Goal: Task Accomplishment & Management: Use online tool/utility

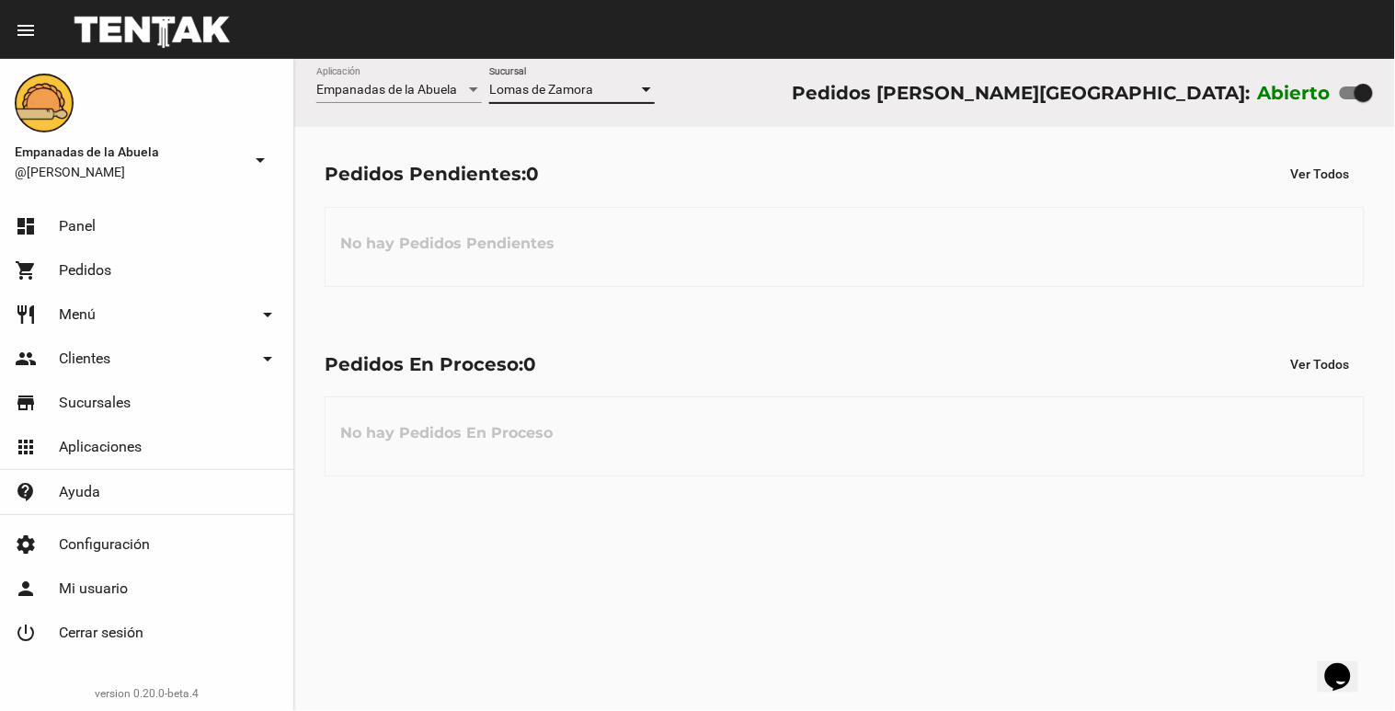
click at [614, 116] on div "Lomas de Zamora Sucursal" at bounding box center [572, 93] width 166 height 52
click at [608, 80] on div "Lomas de Zamora Sucursal" at bounding box center [572, 85] width 166 height 36
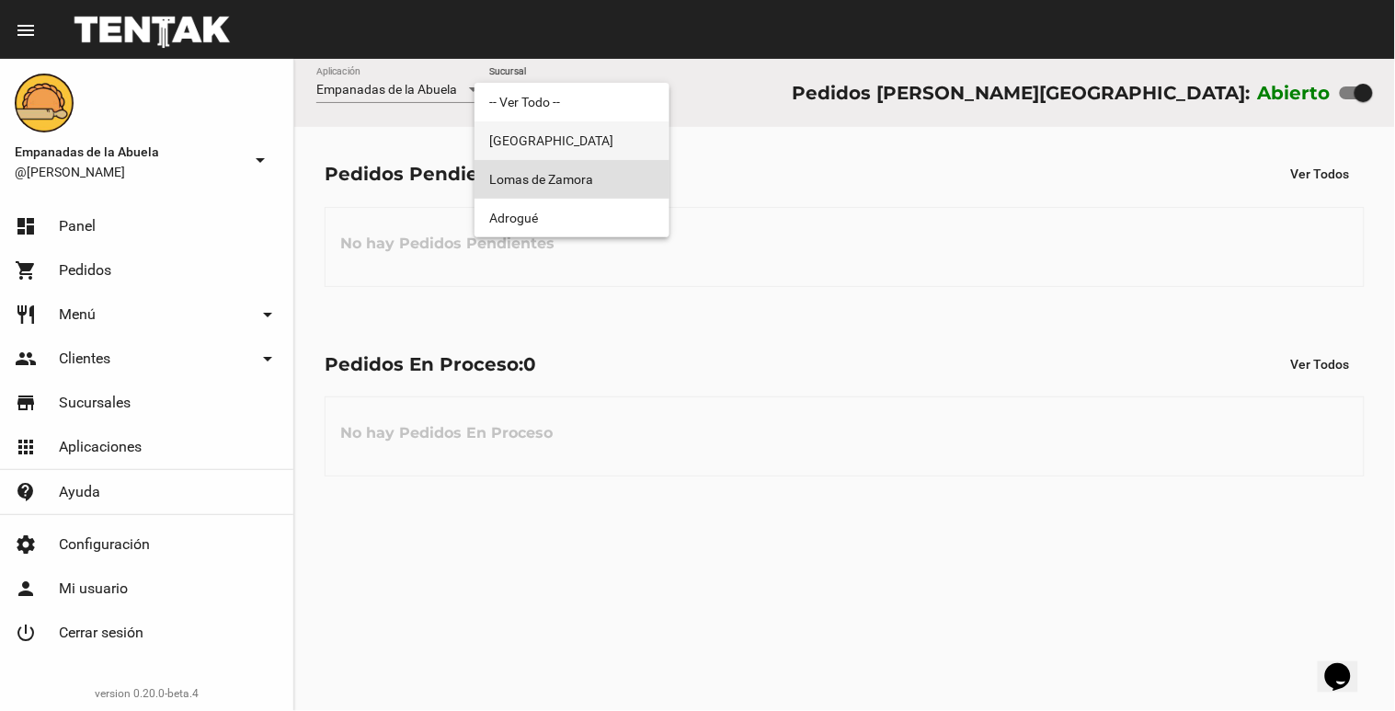
click at [583, 138] on span "[GEOGRAPHIC_DATA]" at bounding box center [572, 140] width 166 height 39
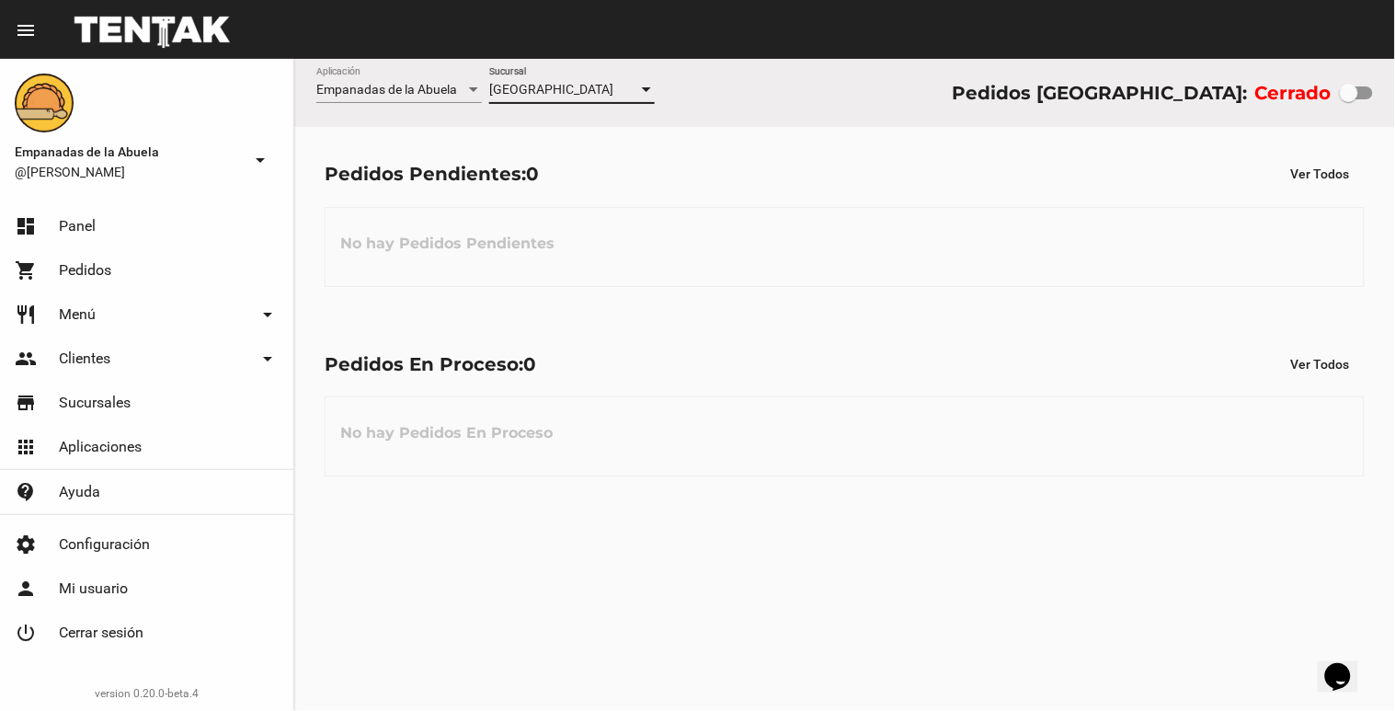
click at [589, 95] on div "[GEOGRAPHIC_DATA]" at bounding box center [563, 90] width 149 height 15
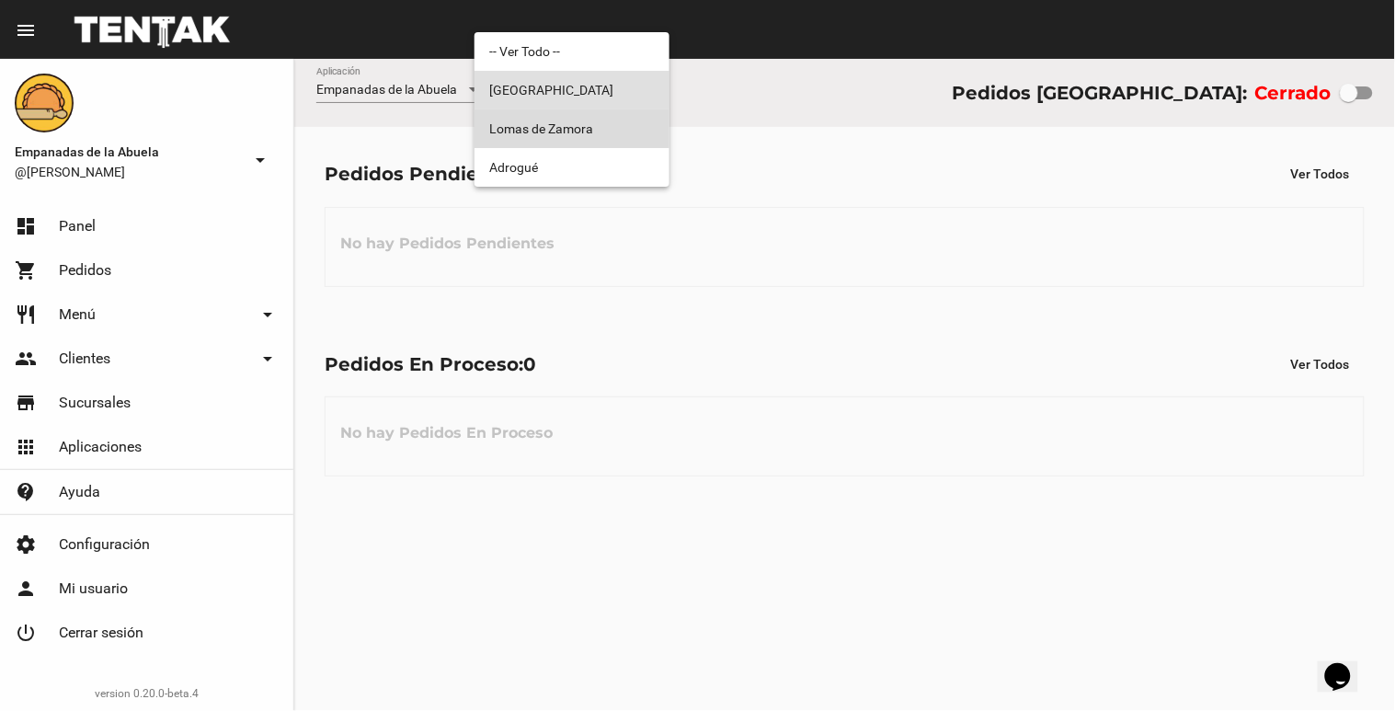
click at [581, 131] on span "Lomas de Zamora" at bounding box center [572, 128] width 166 height 39
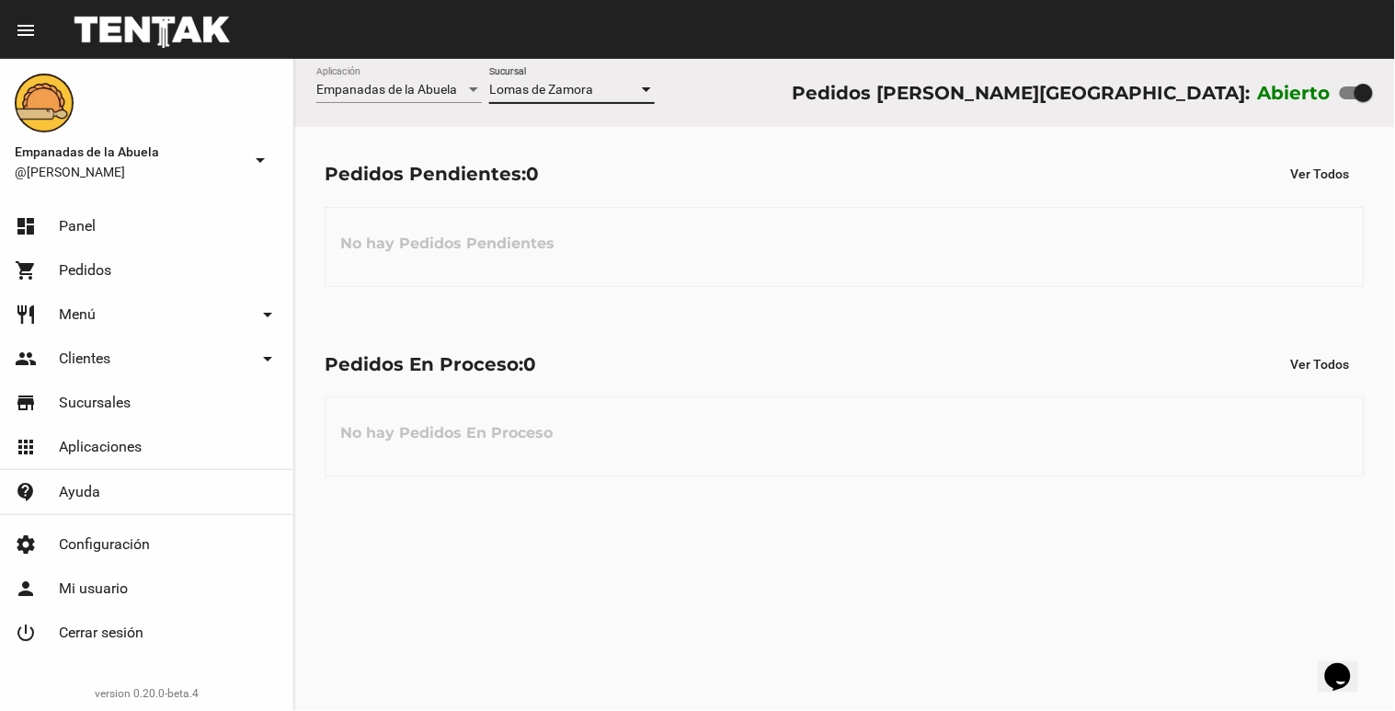
click at [563, 97] on div "Lomas de Zamora Sucursal" at bounding box center [572, 85] width 166 height 36
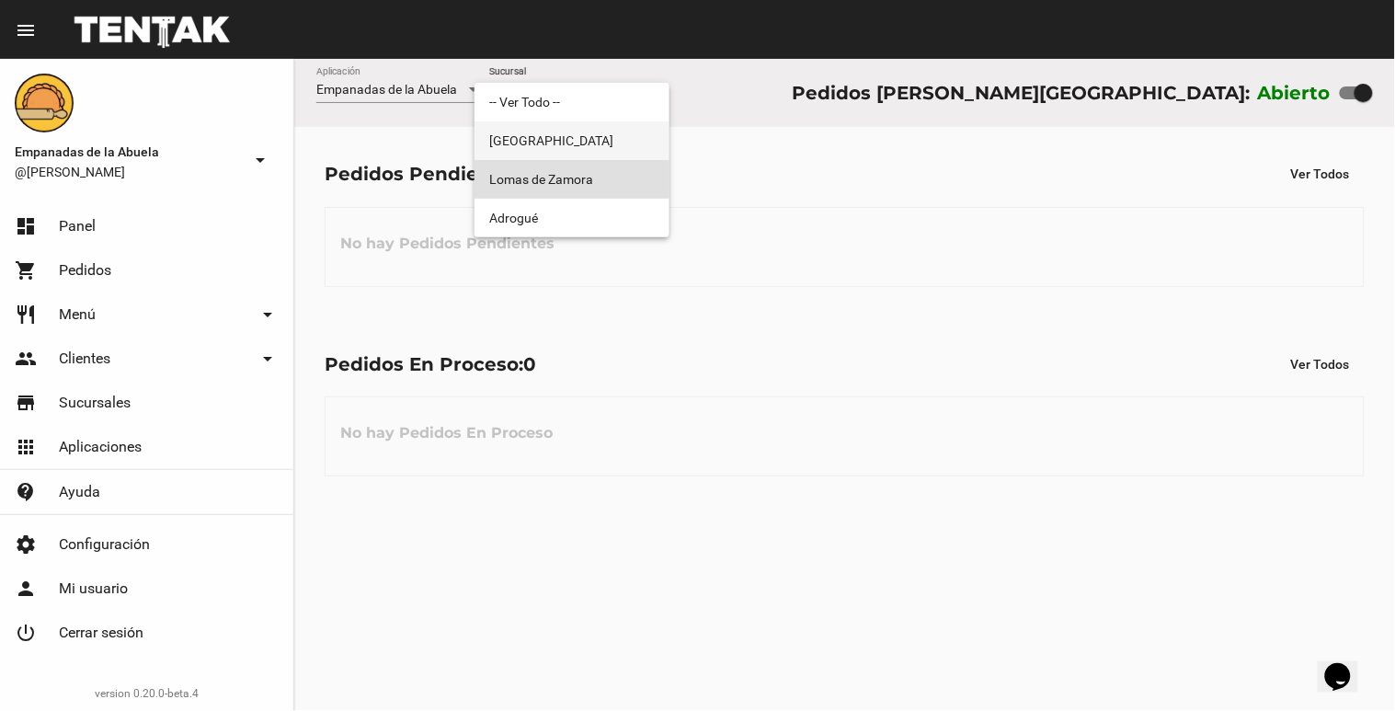
click at [538, 136] on span "[GEOGRAPHIC_DATA]" at bounding box center [572, 140] width 166 height 39
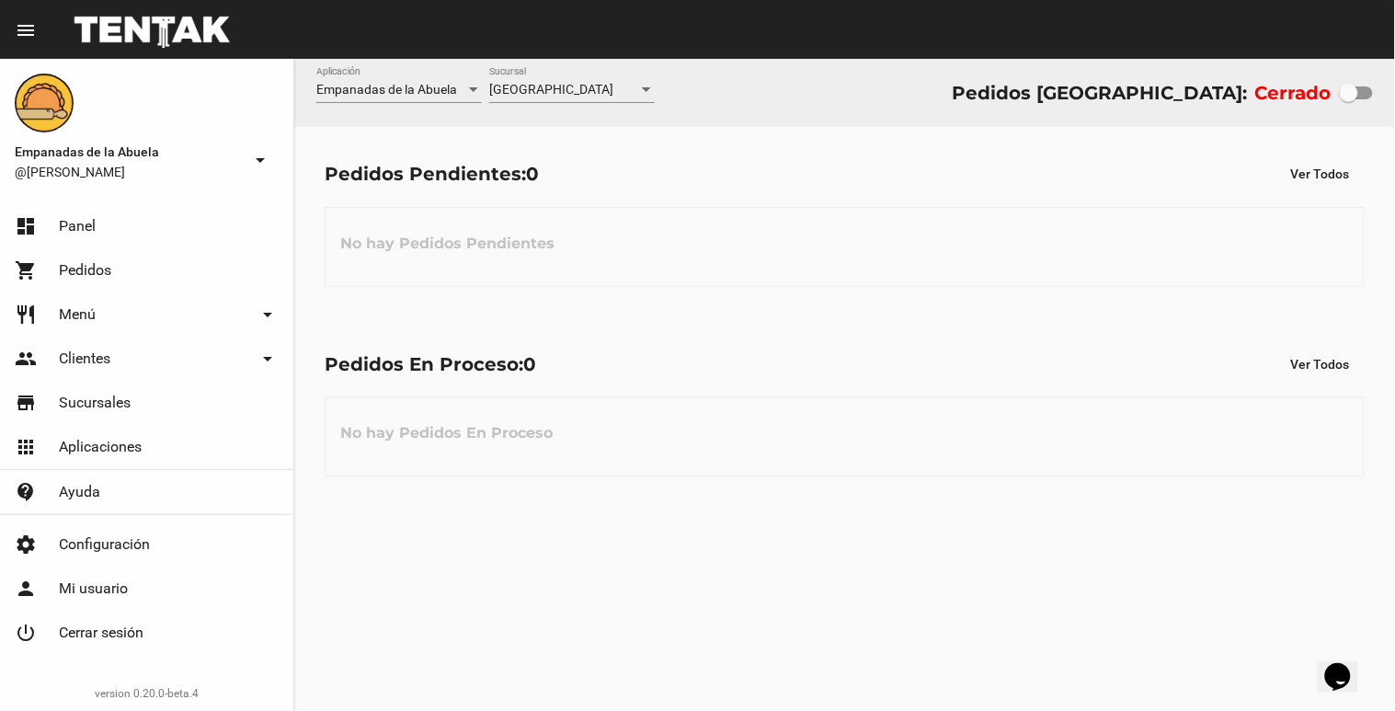
click at [554, 109] on div "Monte Grande Sucursal" at bounding box center [572, 93] width 166 height 52
click at [564, 88] on span "[GEOGRAPHIC_DATA]" at bounding box center [551, 89] width 124 height 15
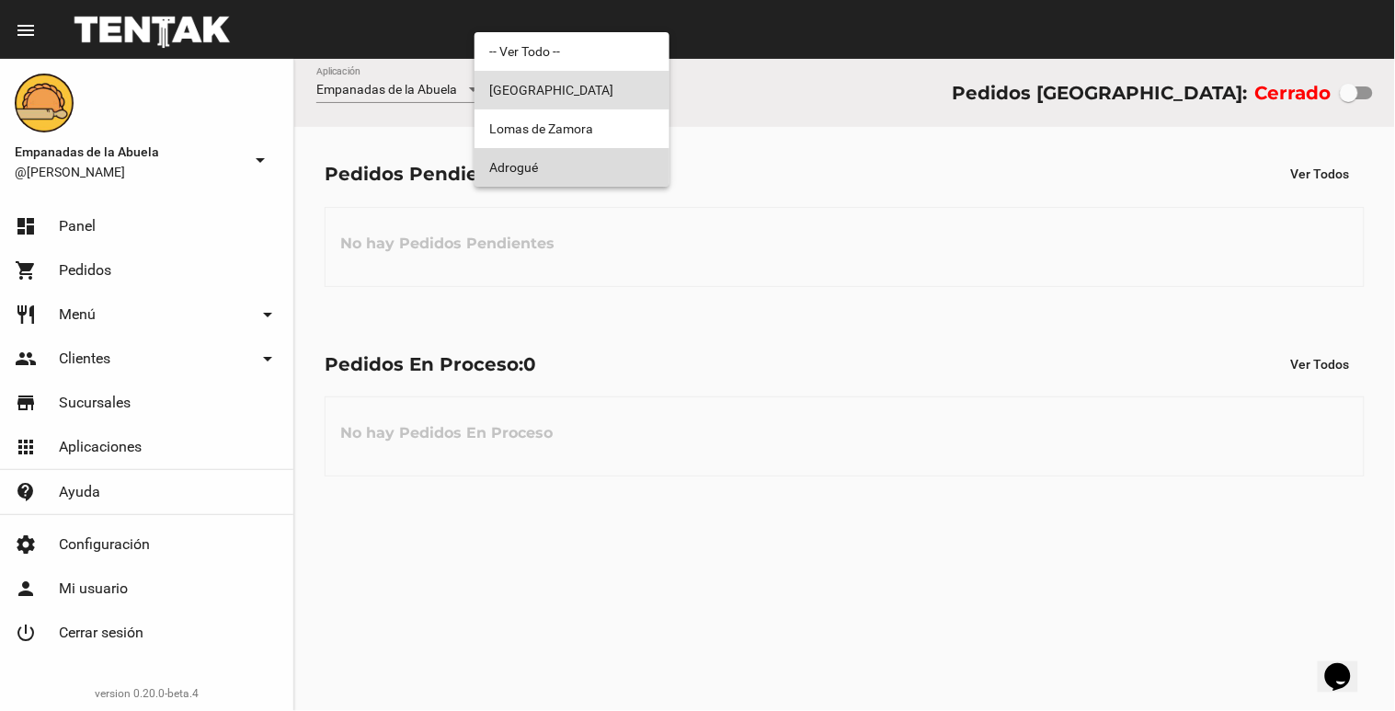
click at [570, 164] on span "Adrogué" at bounding box center [572, 167] width 166 height 39
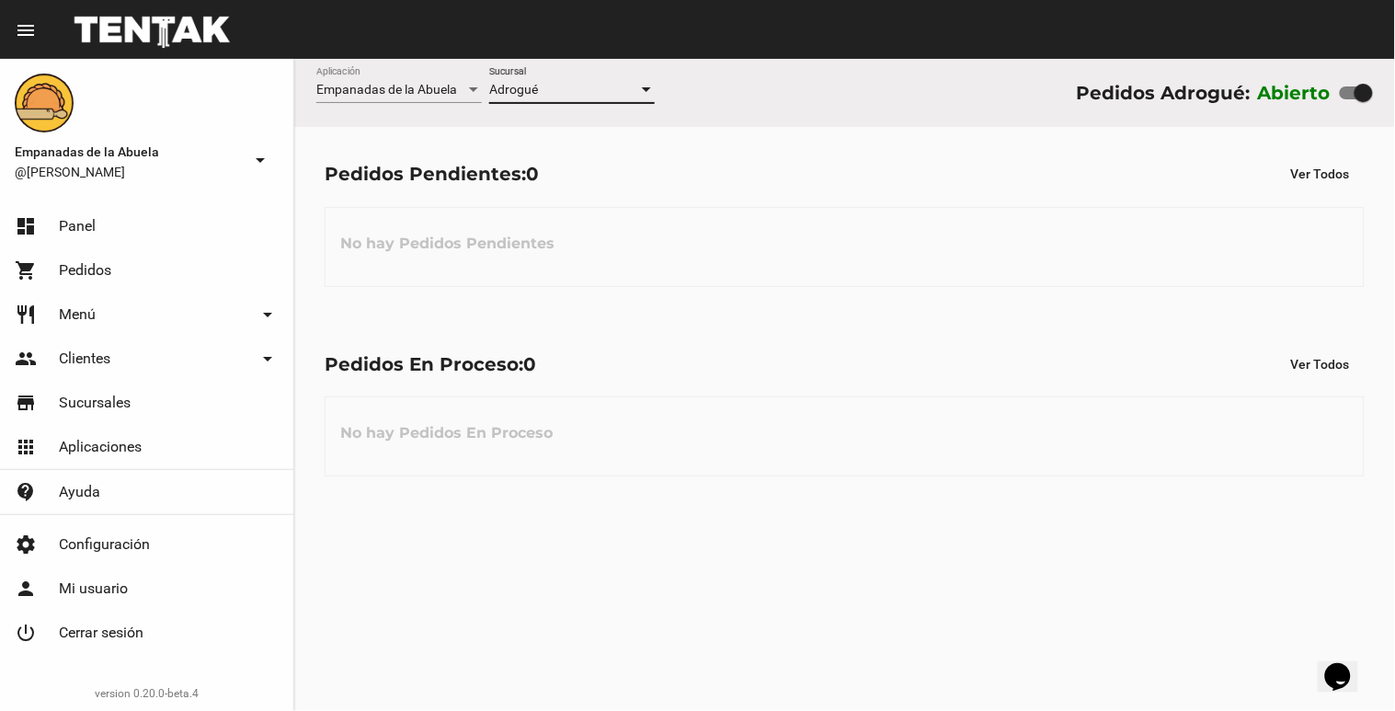
click at [585, 88] on div "Adrogué" at bounding box center [563, 90] width 149 height 15
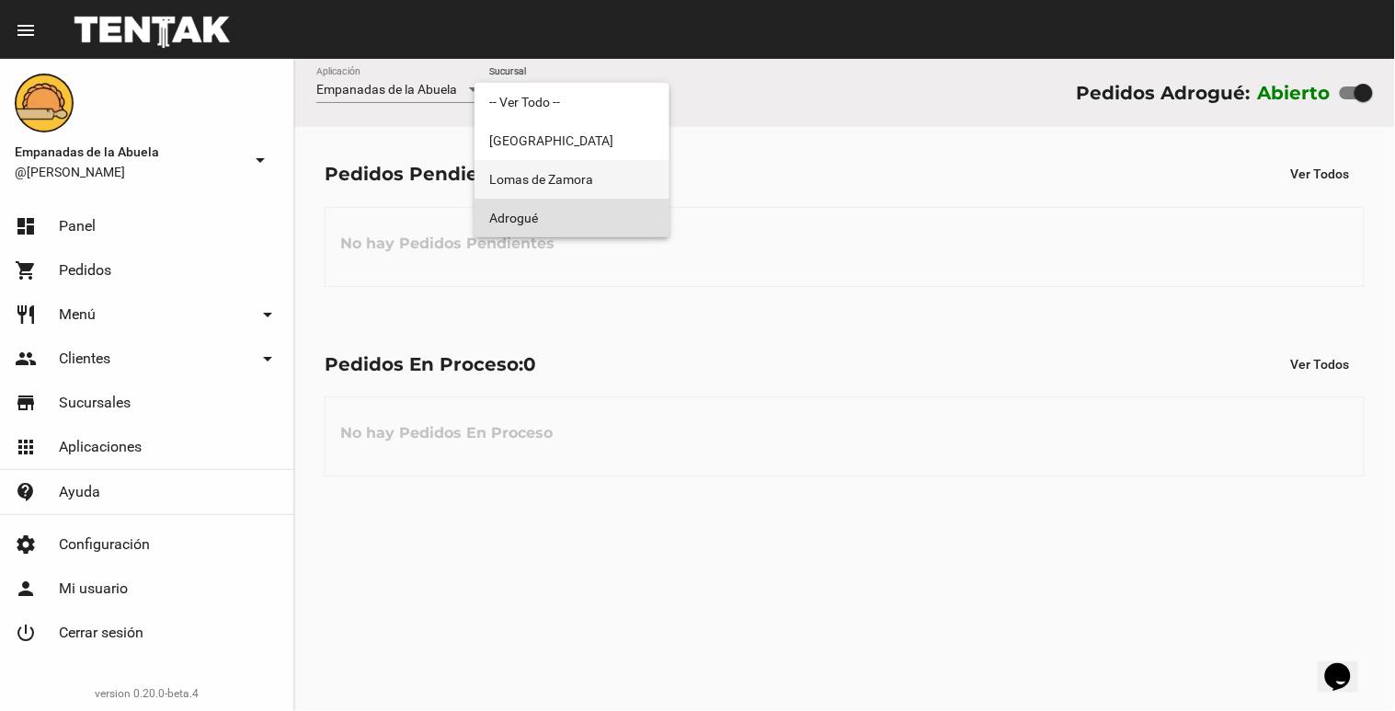
click at [555, 169] on span "Lomas de Zamora" at bounding box center [572, 179] width 166 height 39
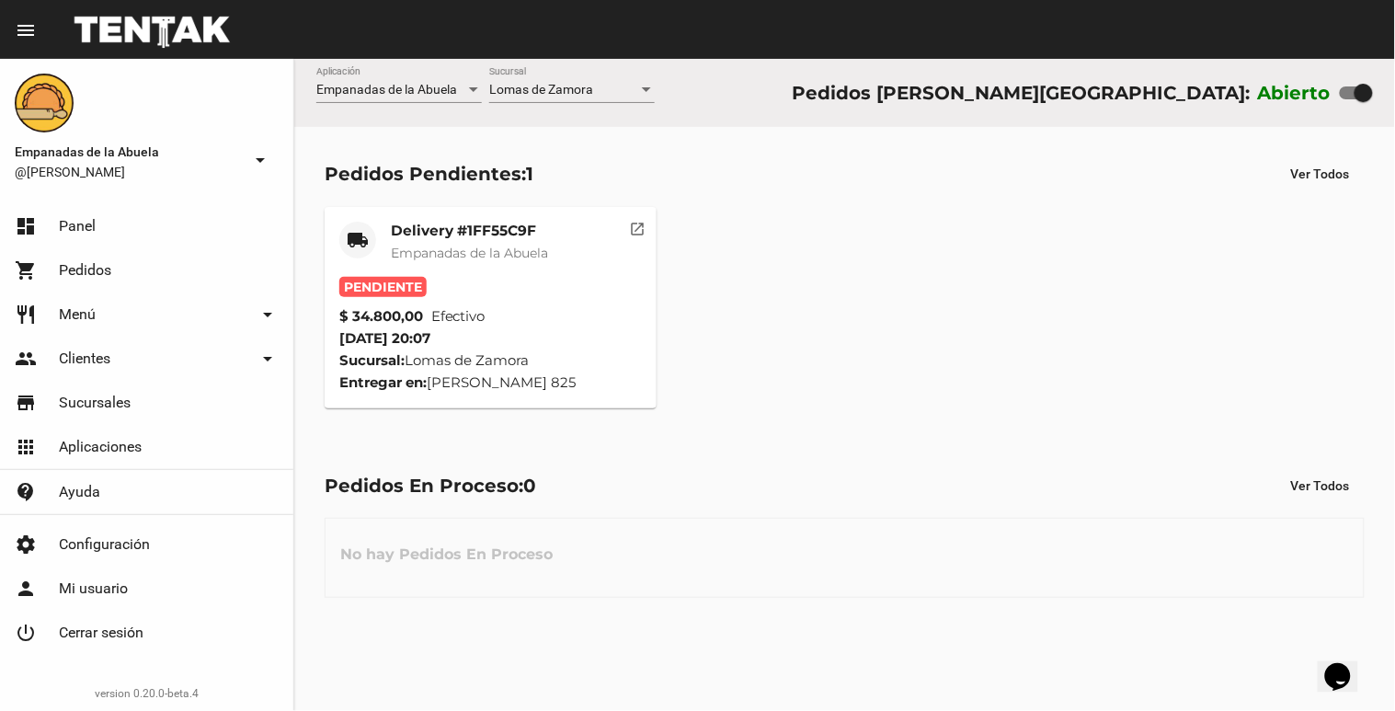
click at [443, 276] on div "Delivery #1FF55C9F Empanadas de la Abuela" at bounding box center [469, 249] width 157 height 55
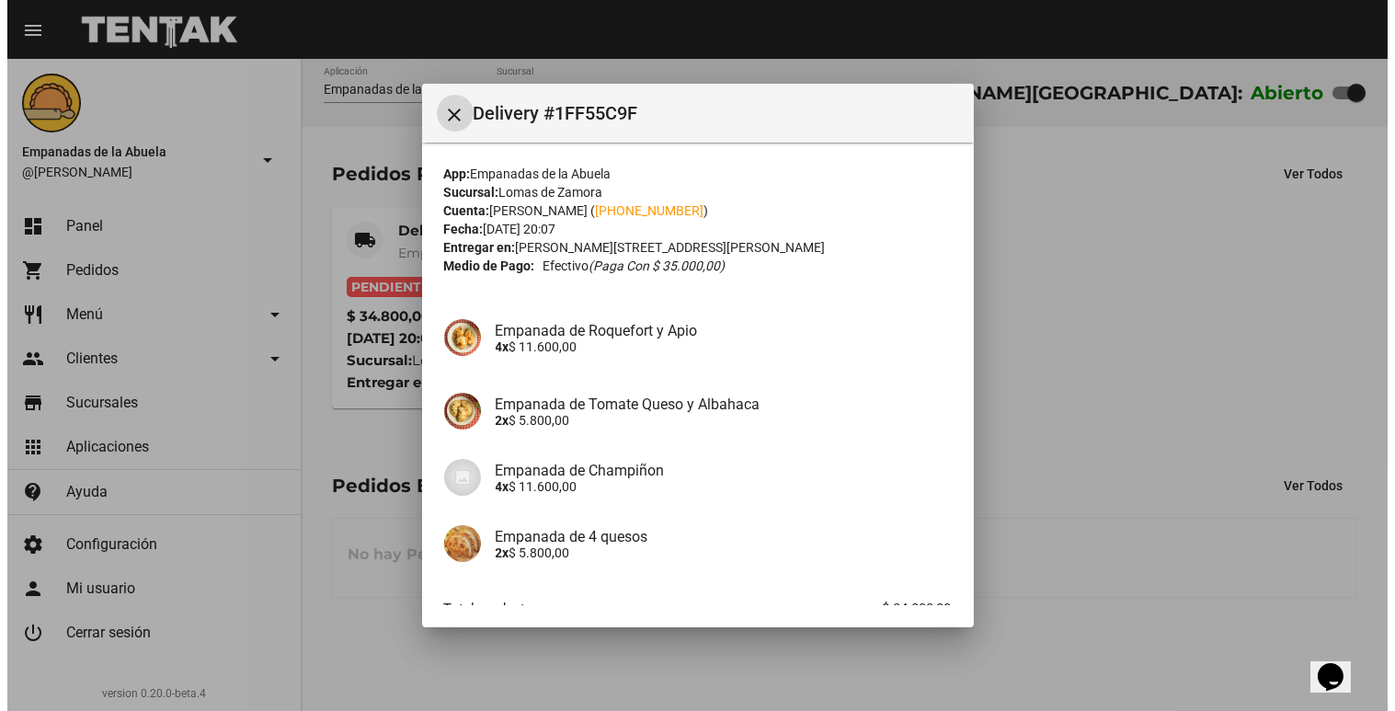
scroll to position [116, 0]
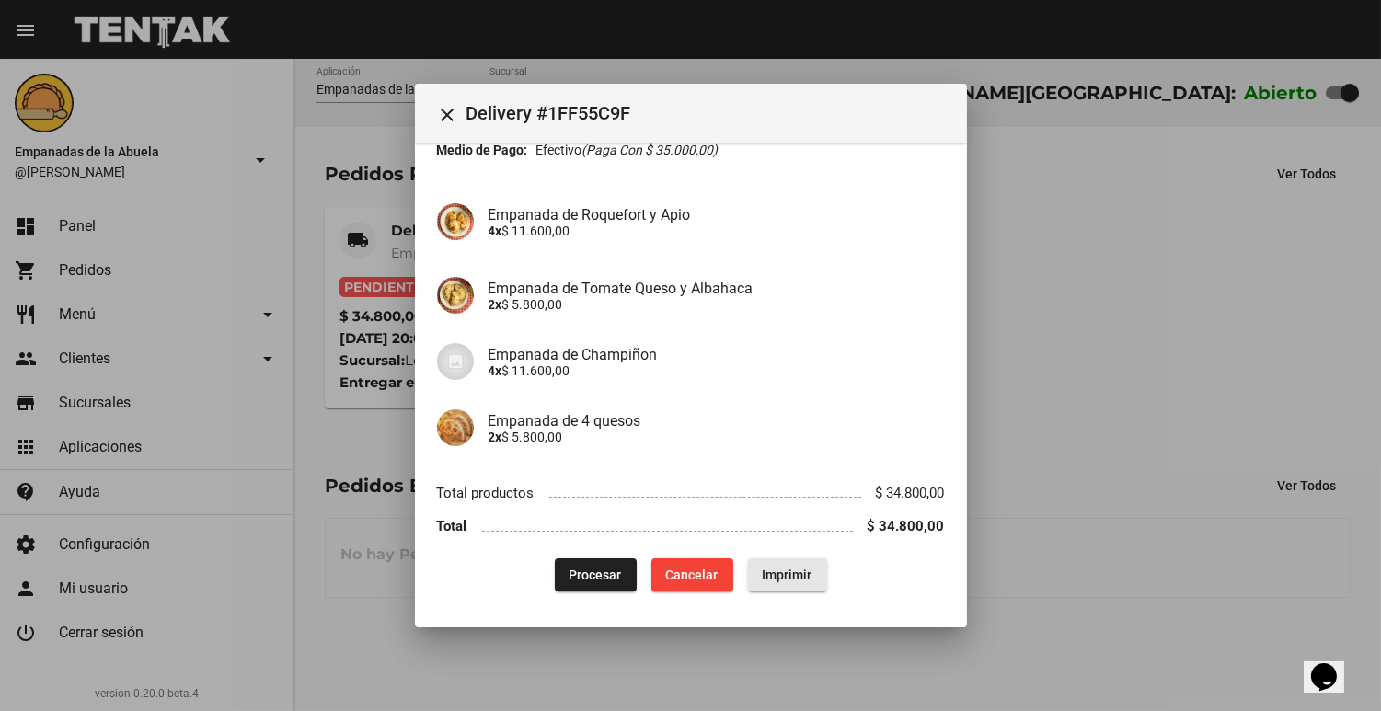
click at [794, 574] on span "Imprimir" at bounding box center [787, 574] width 50 height 15
click at [1104, 196] on div at bounding box center [690, 355] width 1381 height 711
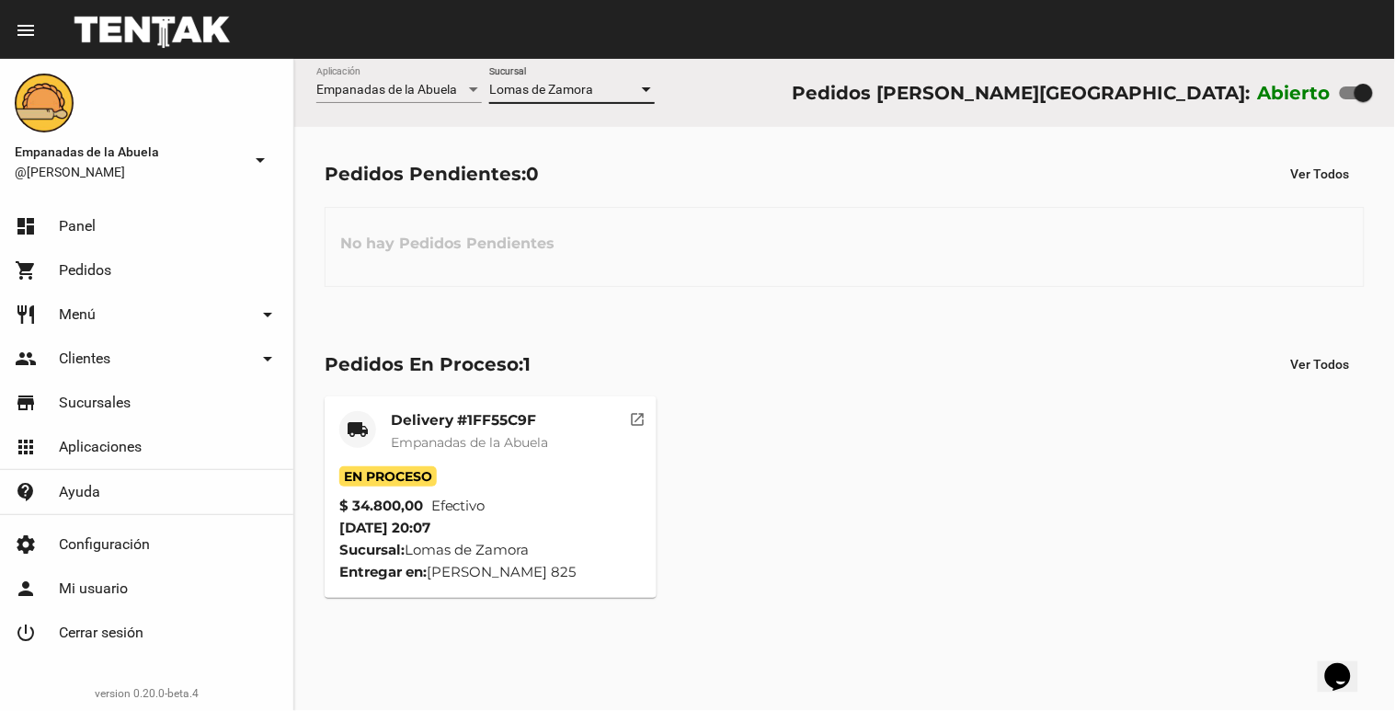
click at [577, 94] on span "Lomas de Zamora" at bounding box center [541, 89] width 104 height 15
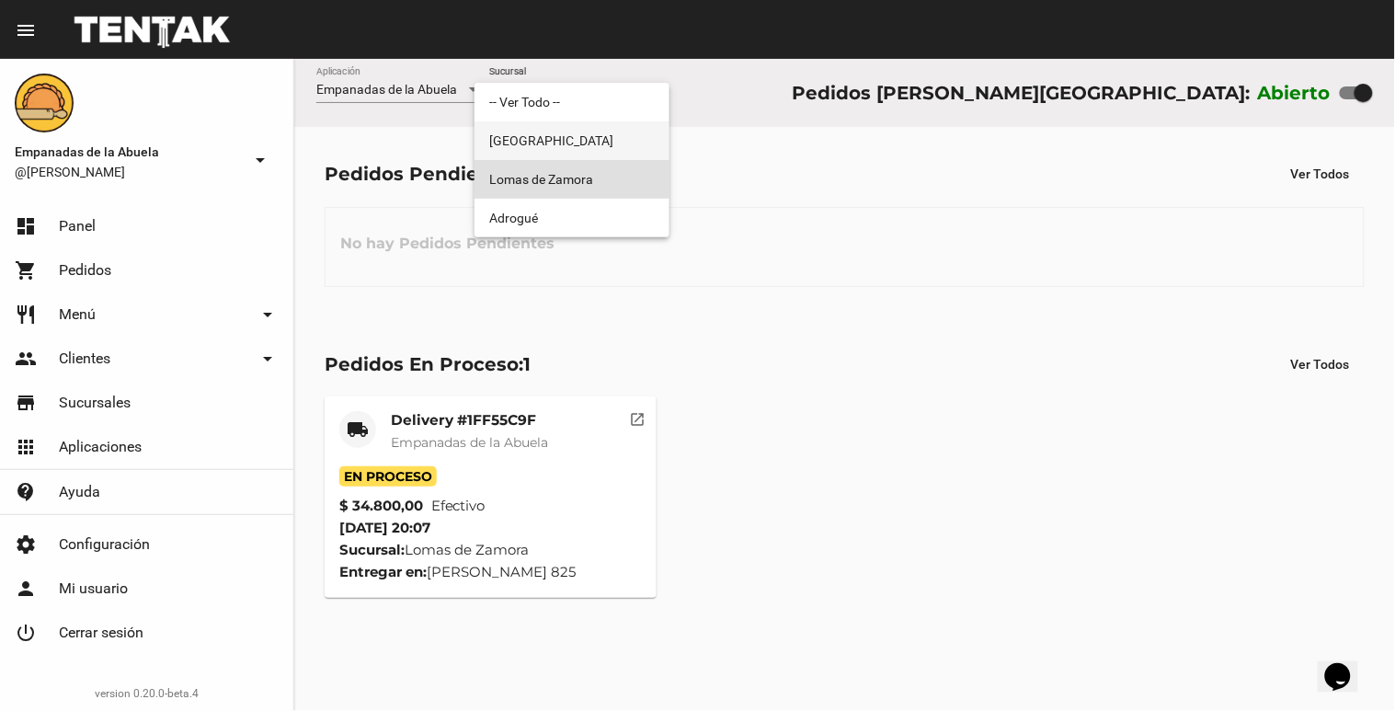
click at [557, 123] on span "[GEOGRAPHIC_DATA]" at bounding box center [572, 140] width 166 height 39
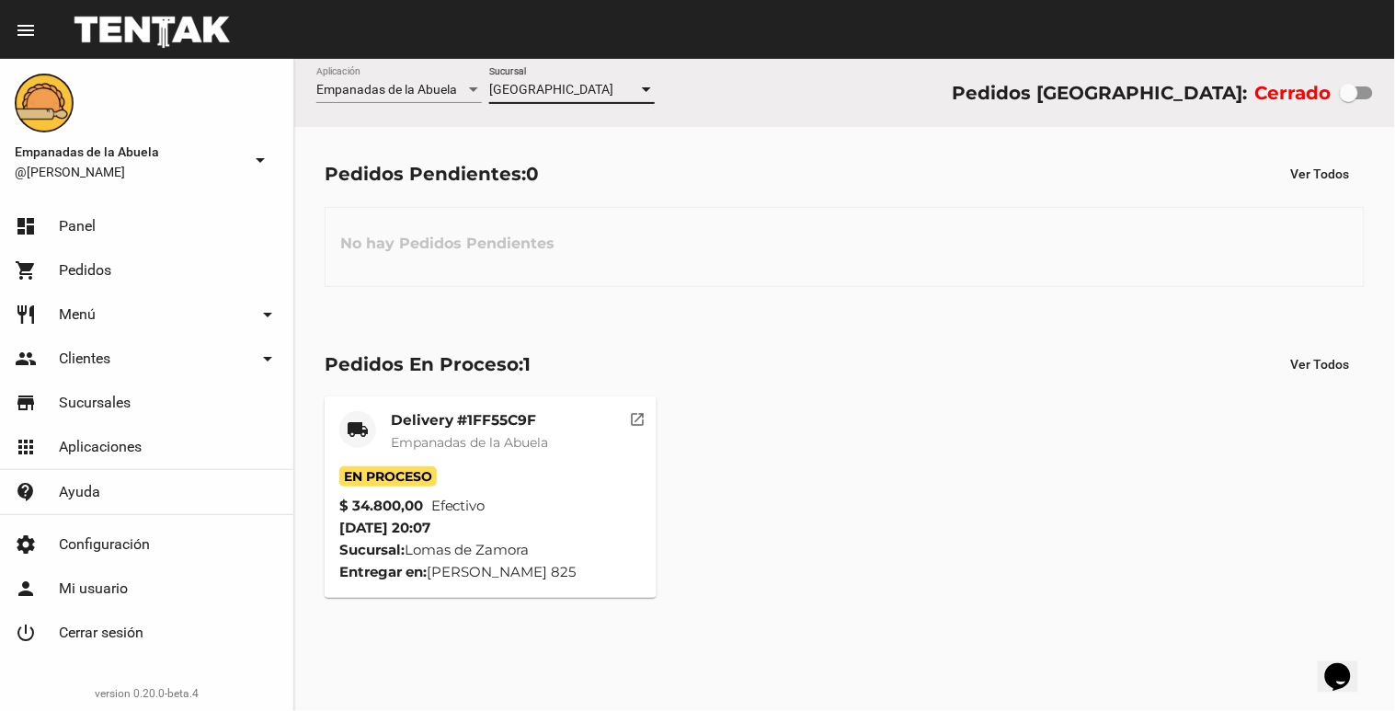
click at [565, 88] on span "[GEOGRAPHIC_DATA]" at bounding box center [551, 89] width 124 height 15
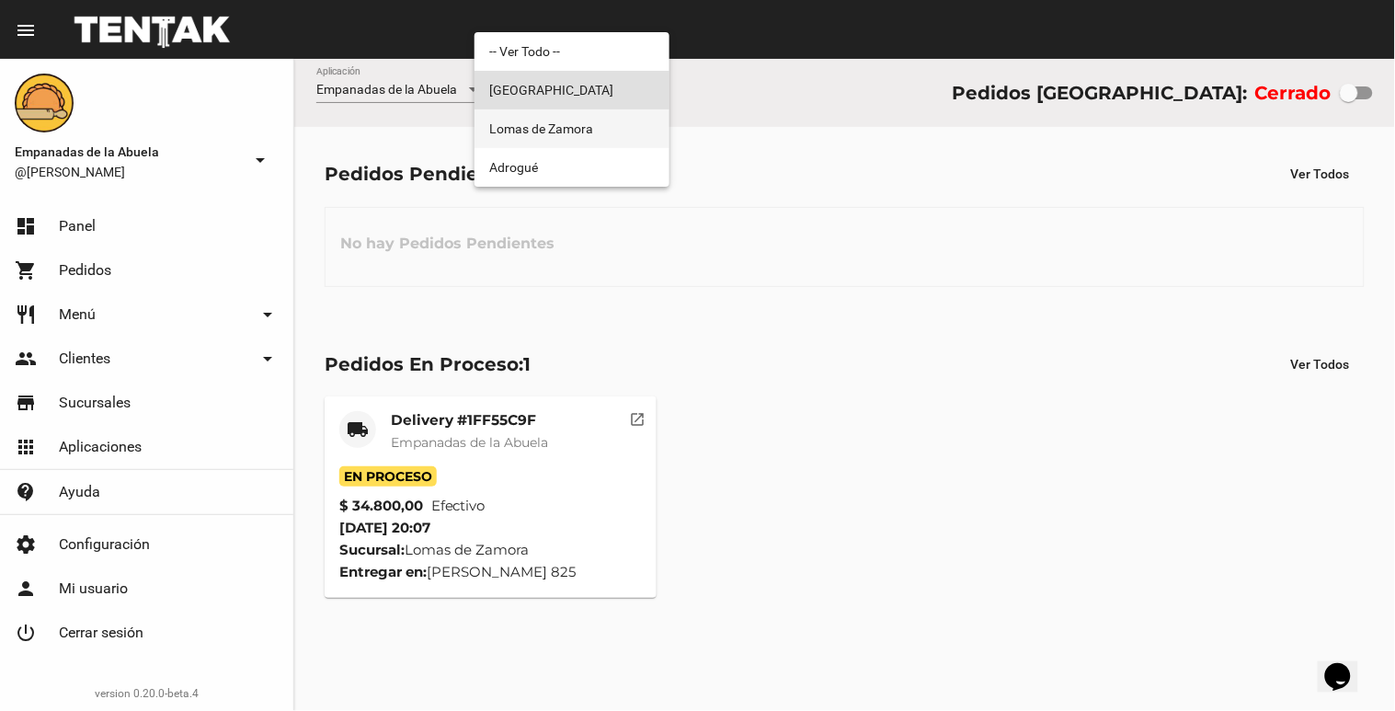
click at [548, 115] on span "Lomas de Zamora" at bounding box center [572, 128] width 166 height 39
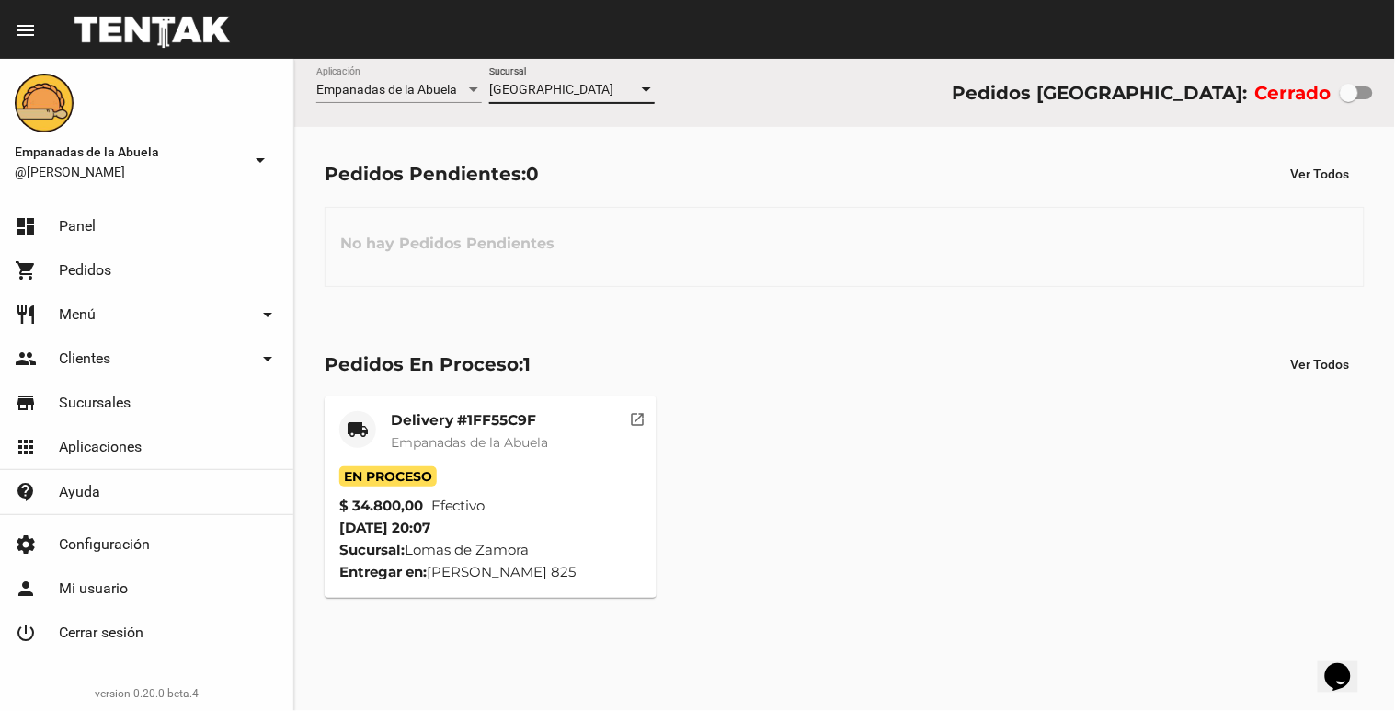
checkbox input "true"
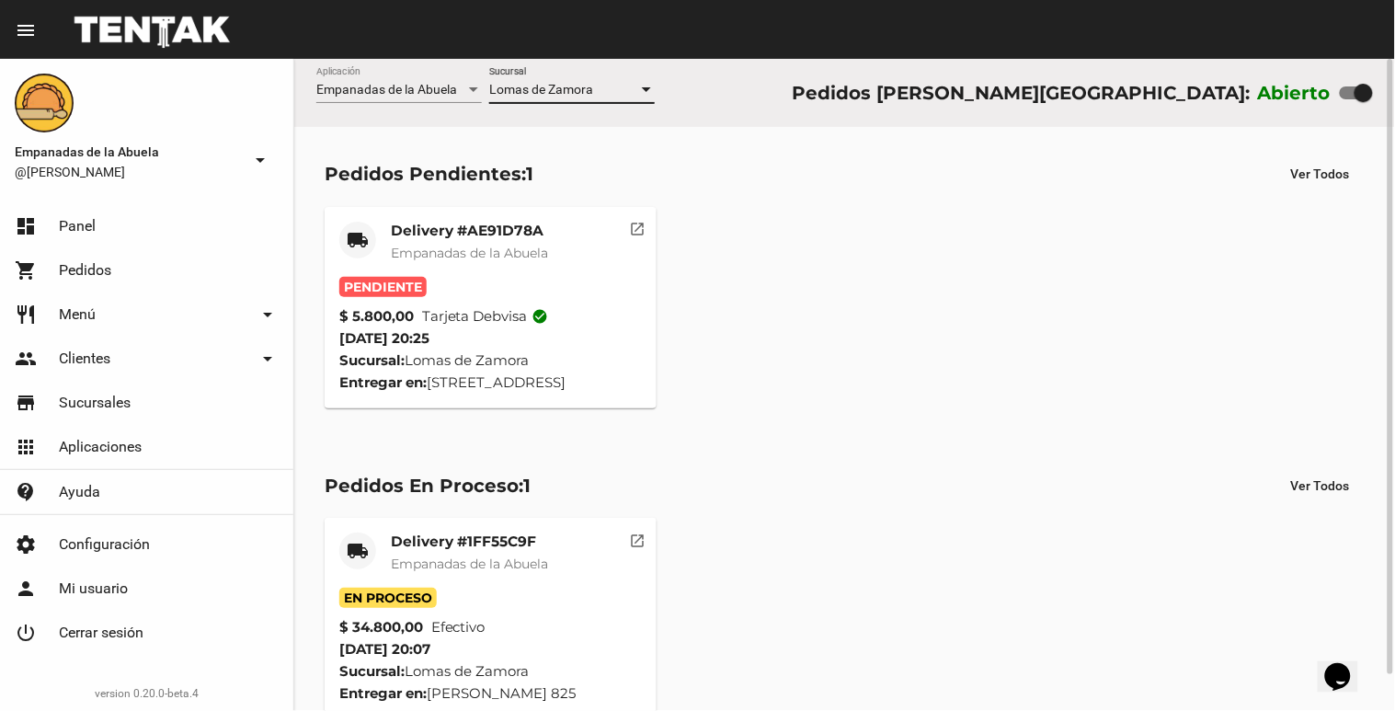
click at [479, 269] on div "Delivery #AE91D78A Empanadas de la Abuela" at bounding box center [469, 249] width 157 height 55
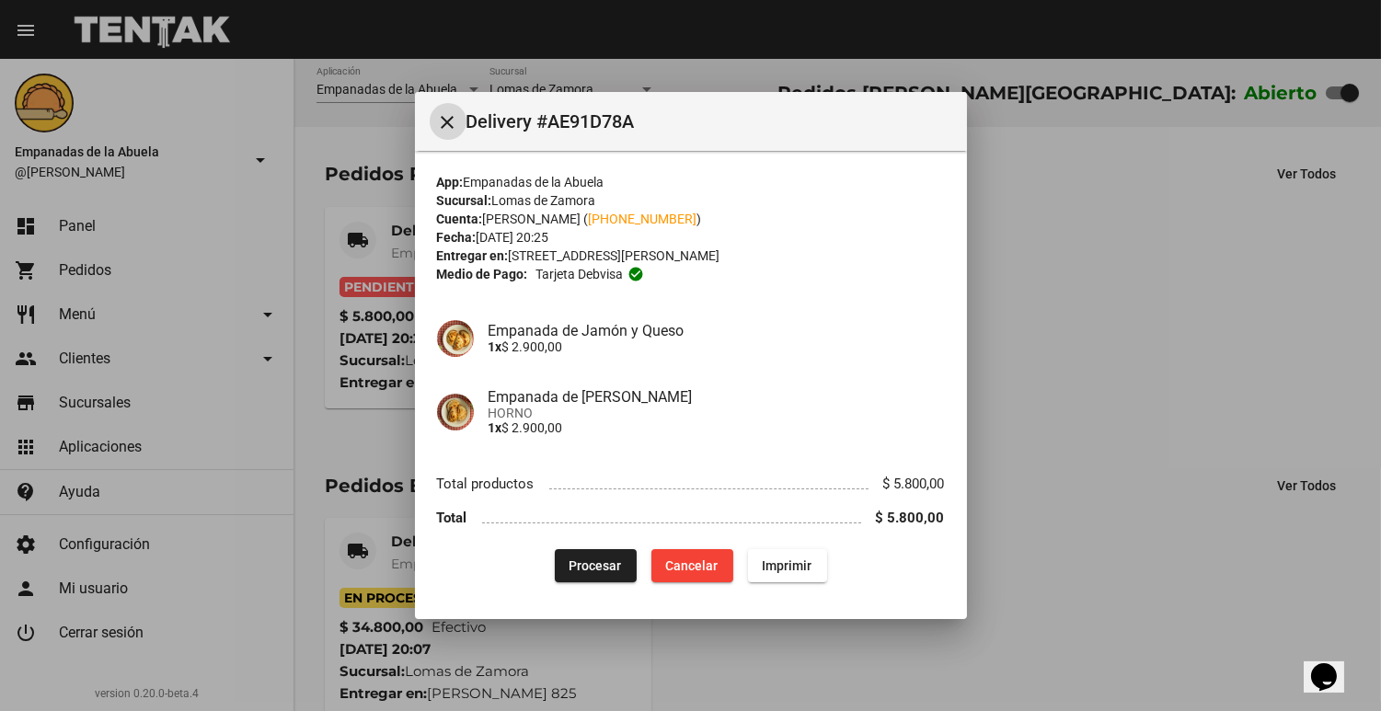
click at [805, 552] on button "Imprimir" at bounding box center [787, 565] width 79 height 33
click at [580, 558] on span "Procesar" at bounding box center [595, 565] width 52 height 15
